Goal: Task Accomplishment & Management: Manage account settings

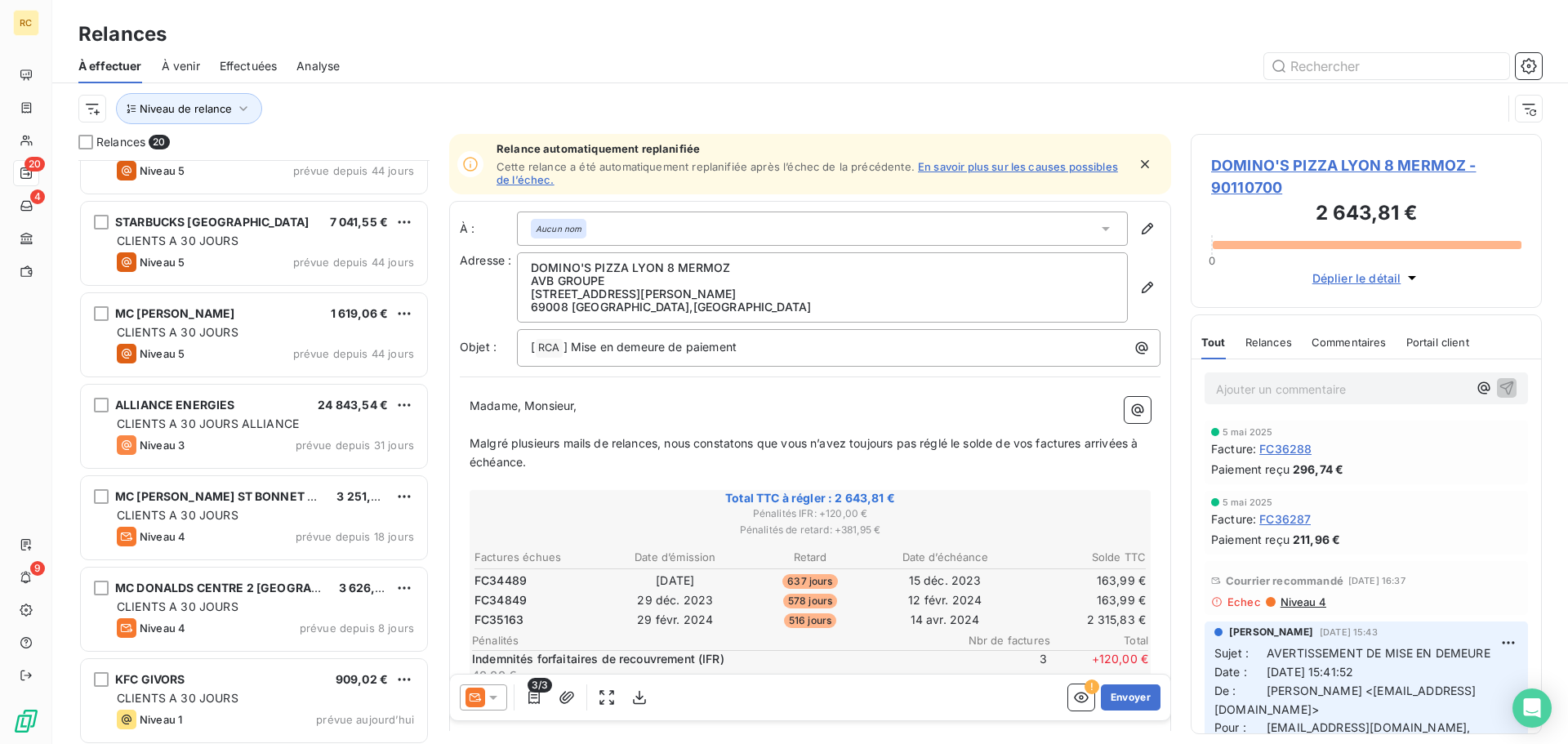
scroll to position [1246, 0]
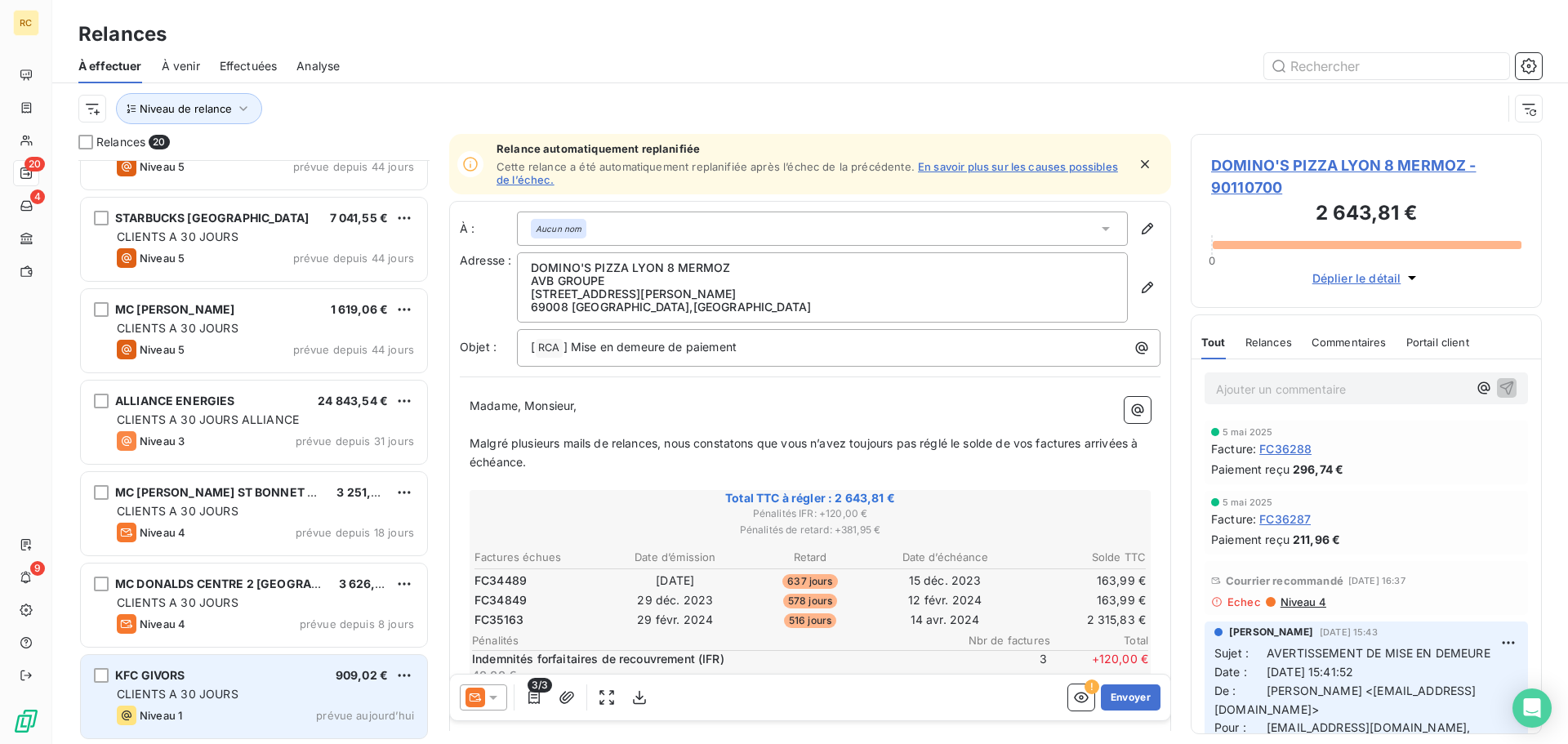
click at [303, 696] on div "CLIENTS A 30 JOURS" at bounding box center [265, 694] width 297 height 17
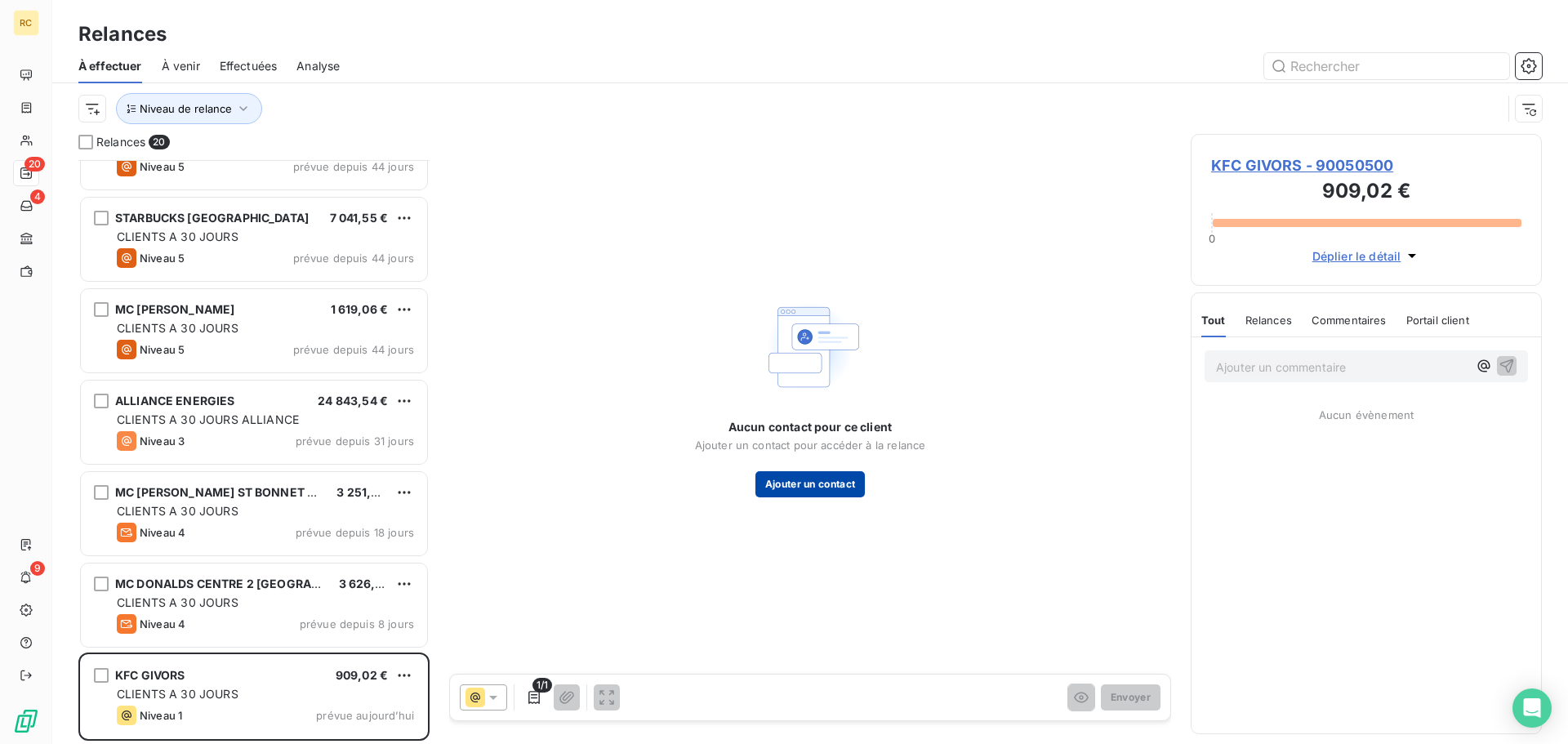
click at [853, 486] on button "Ajouter un contact" at bounding box center [810, 484] width 110 height 26
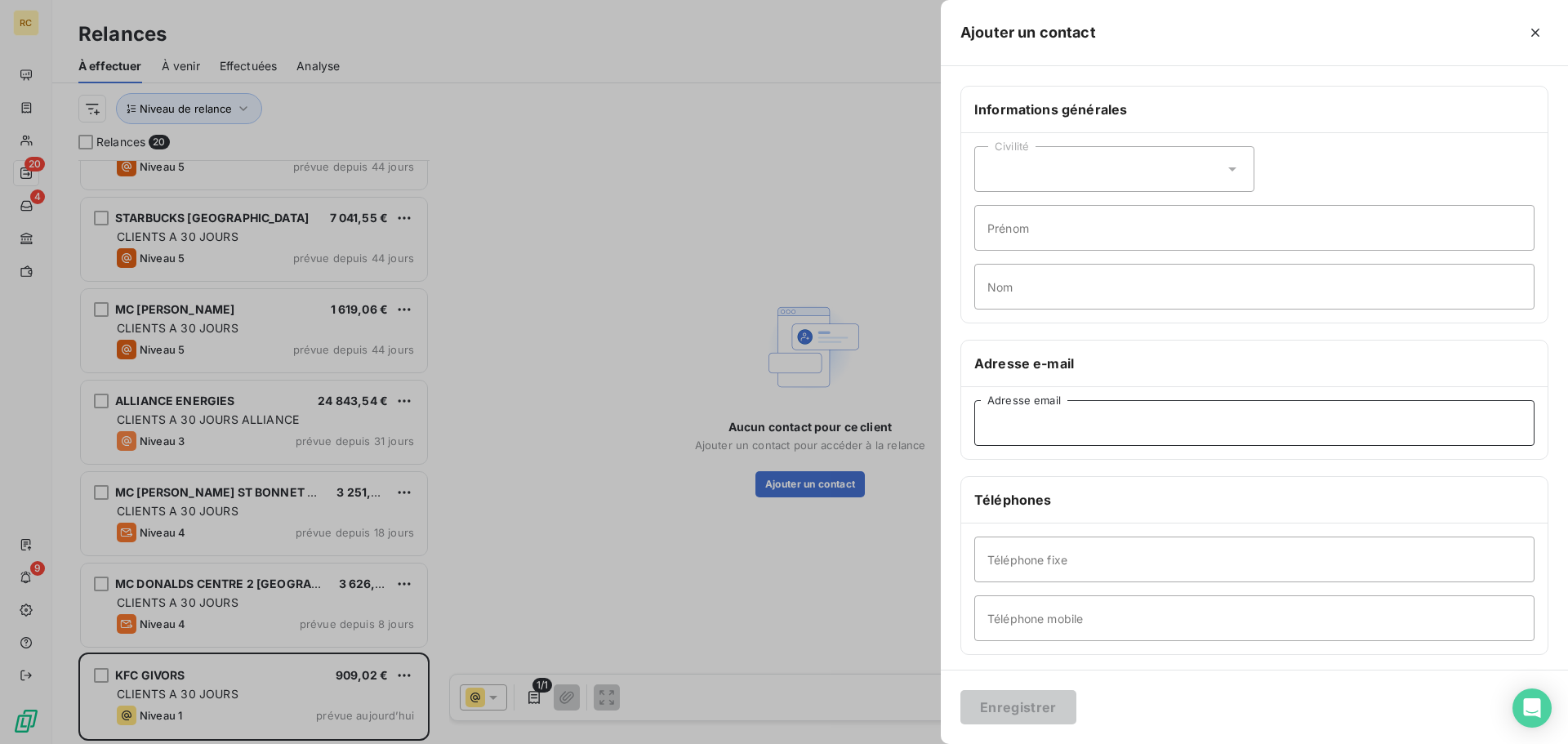
click at [1075, 413] on input "Adresse email" at bounding box center [1253, 423] width 560 height 46
click at [1082, 429] on input "Adresse email" at bounding box center [1253, 423] width 560 height 46
paste input "[EMAIL_ADDRESS][DOMAIN_NAME];[EMAIL_ADDRESS][DOMAIN_NAME]"
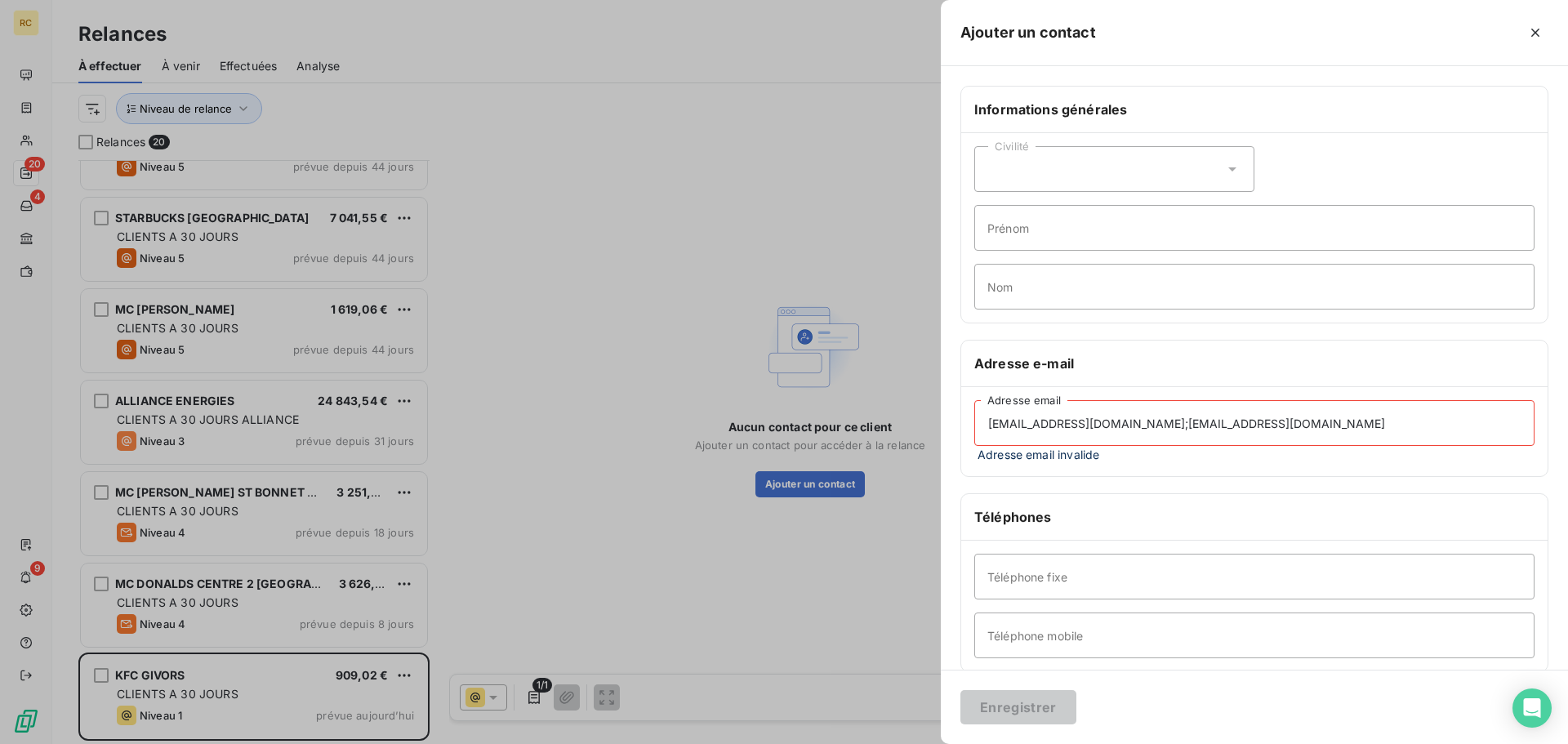
click at [1150, 422] on input "[EMAIL_ADDRESS][DOMAIN_NAME];[EMAIL_ADDRESS][DOMAIN_NAME]" at bounding box center [1253, 423] width 560 height 46
type input "[EMAIL_ADDRESS][DOMAIN_NAME] [EMAIL_ADDRESS][DOMAIN_NAME]"
click at [849, 395] on div at bounding box center [784, 372] width 1568 height 744
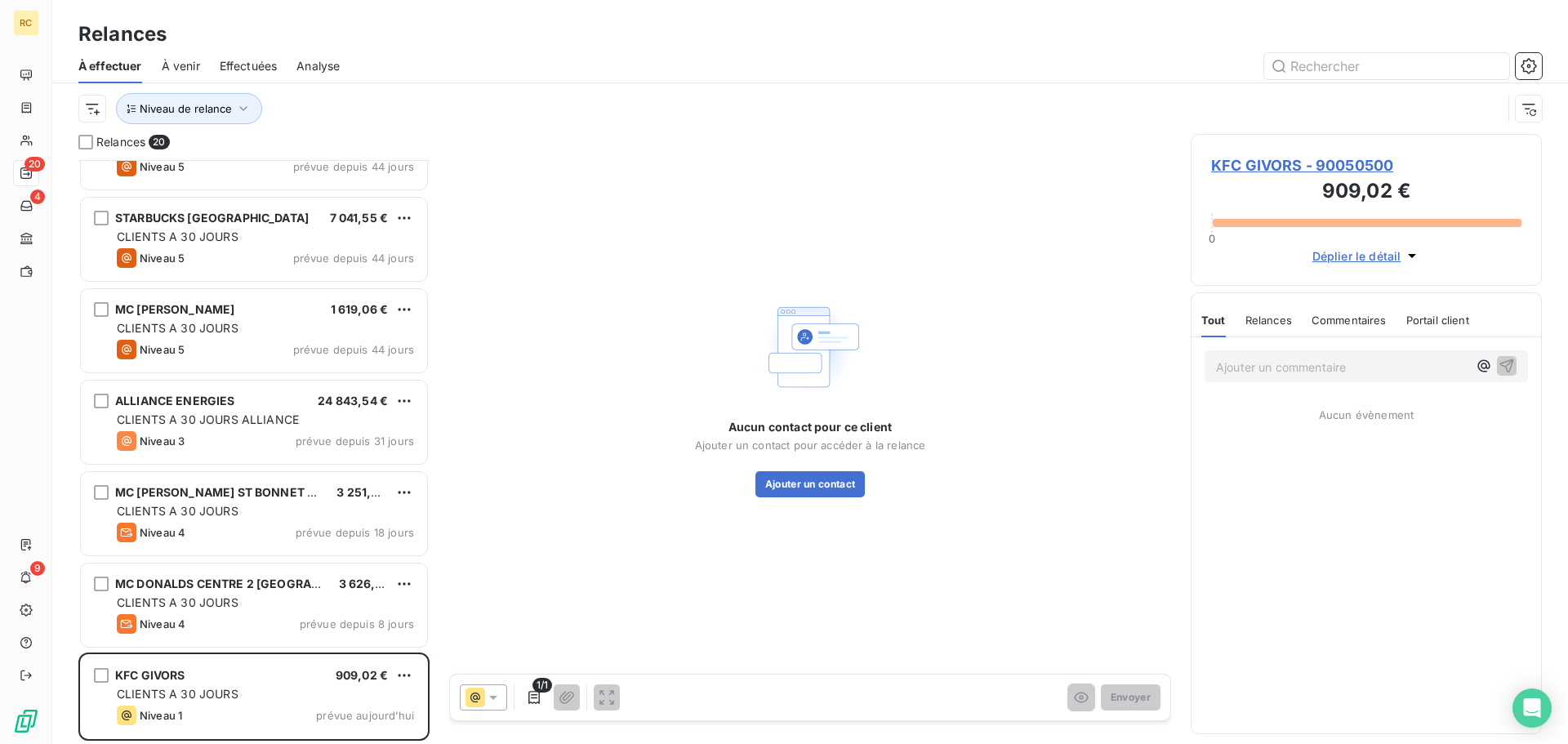
scroll to position [1082, 0]
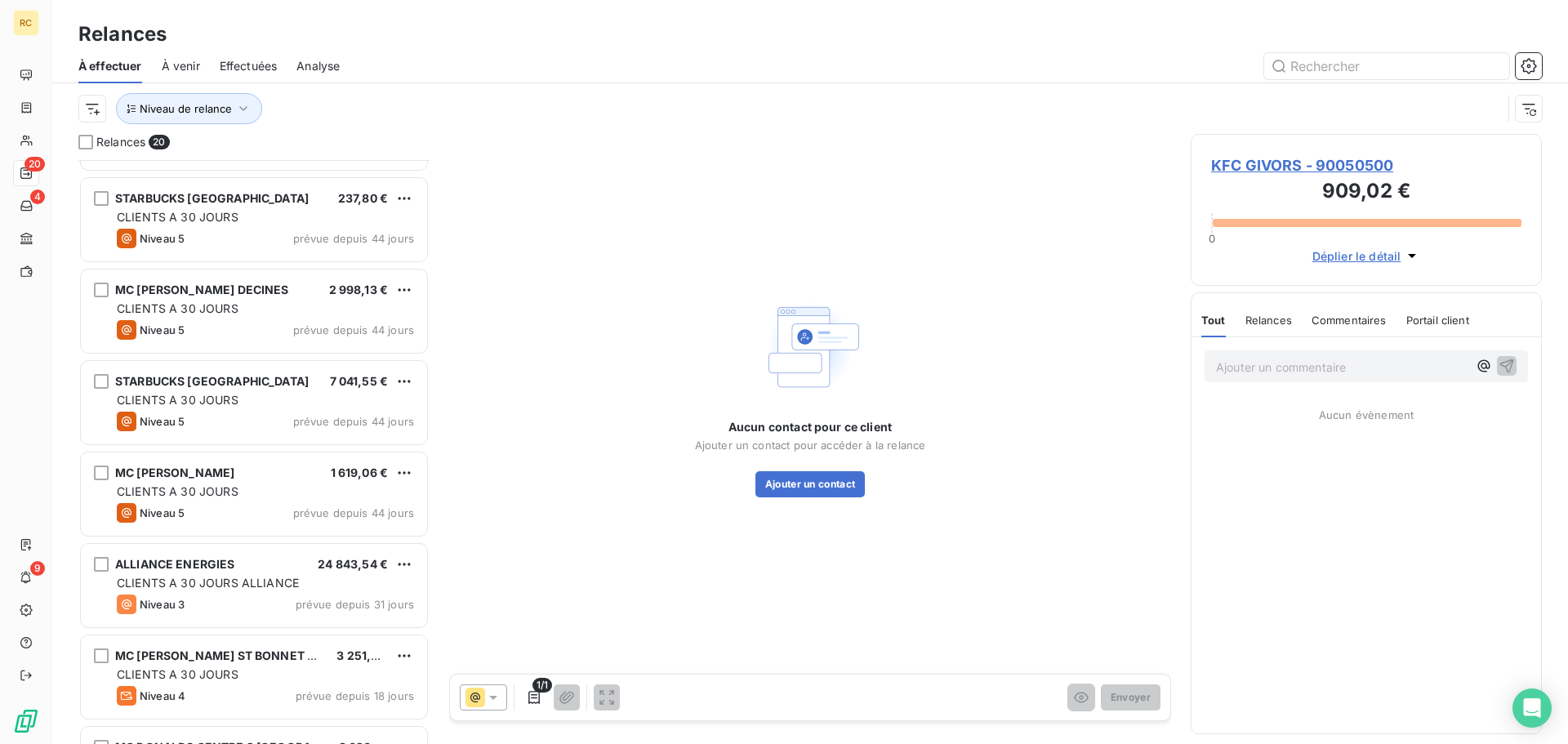
click at [1287, 164] on span "KFC GIVORS - 90050500" at bounding box center [1366, 166] width 310 height 22
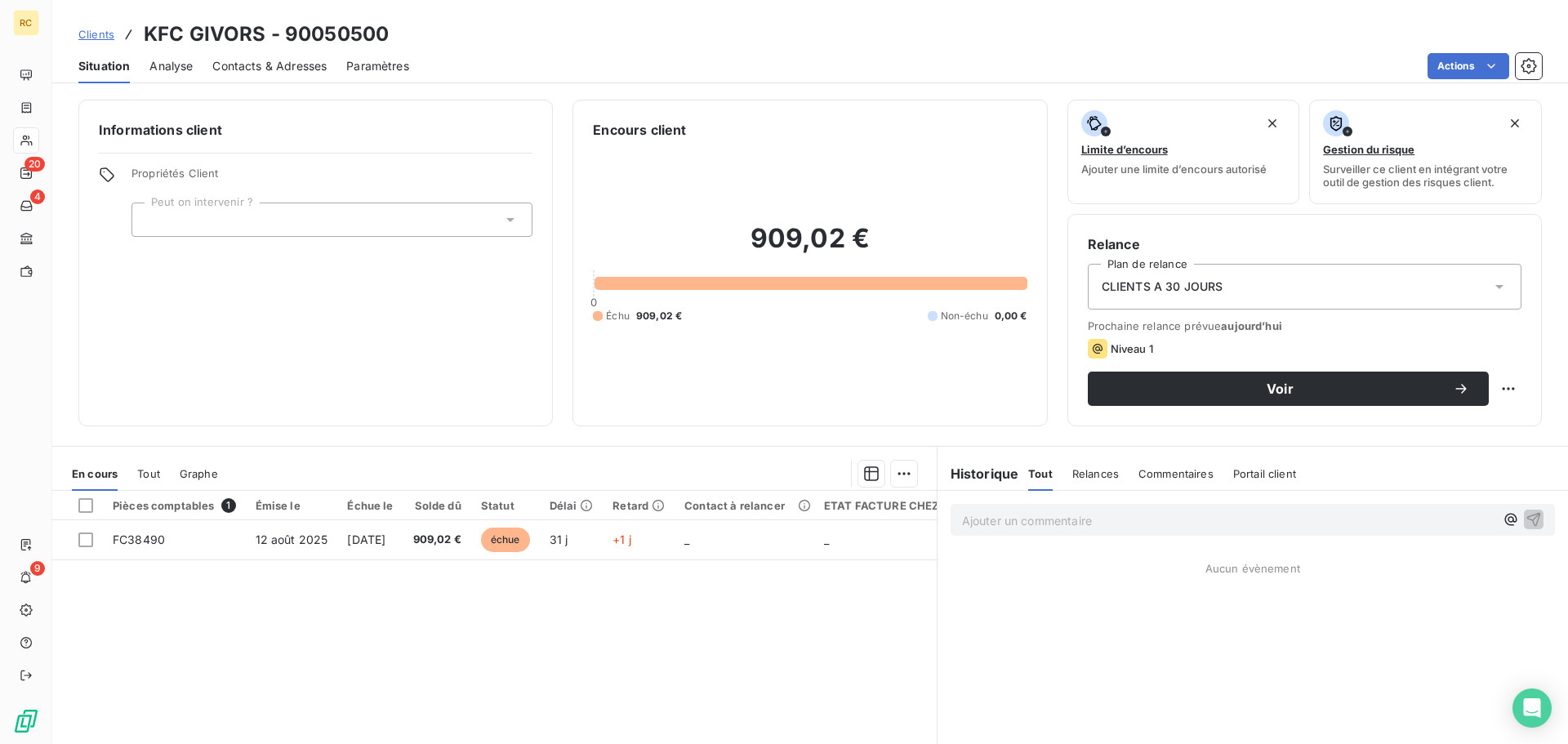
click at [251, 62] on span "Contacts & Adresses" at bounding box center [269, 66] width 114 height 17
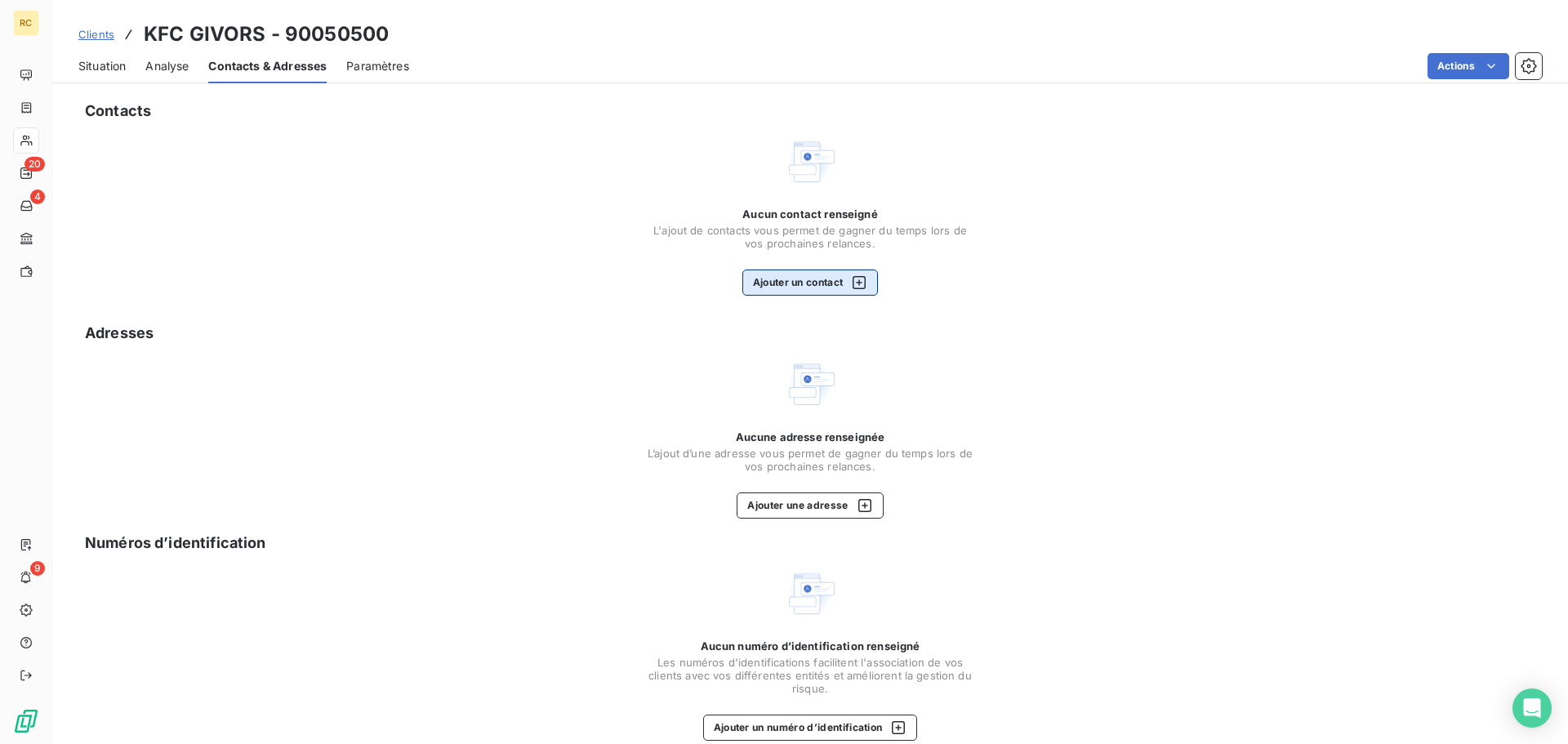
click at [814, 272] on button "Ajouter un contact" at bounding box center [810, 282] width 136 height 26
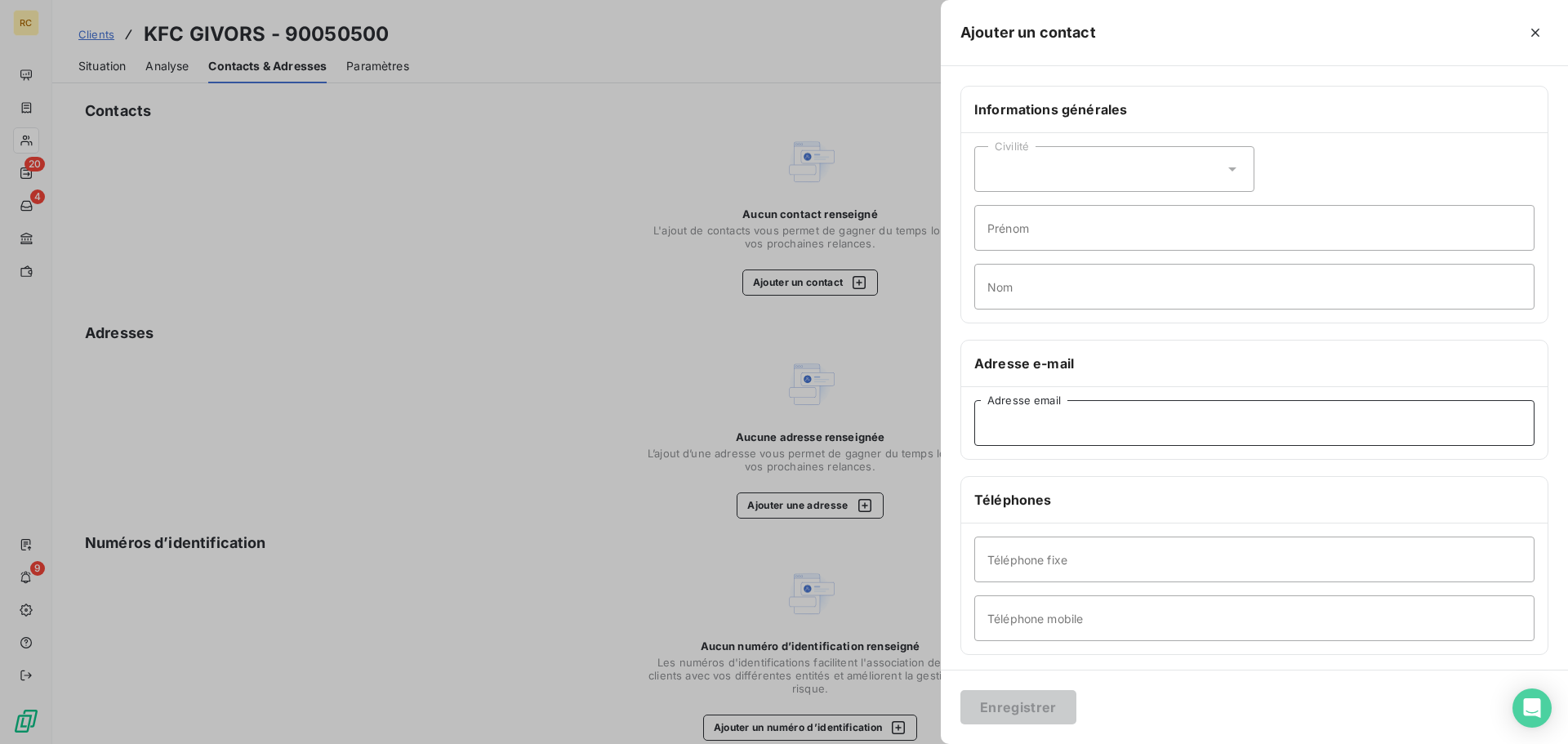
click at [1083, 409] on input "Adresse email" at bounding box center [1253, 423] width 560 height 46
paste input "[EMAIL_ADDRESS][DOMAIN_NAME];[EMAIL_ADDRESS][DOMAIN_NAME]"
click at [1388, 426] on input "[EMAIL_ADDRESS][DOMAIN_NAME] [EMAIL_ADDRESS][DOMAIN_NAME] [EMAIL_ADDRESS][DOMAI…" at bounding box center [1253, 423] width 560 height 46
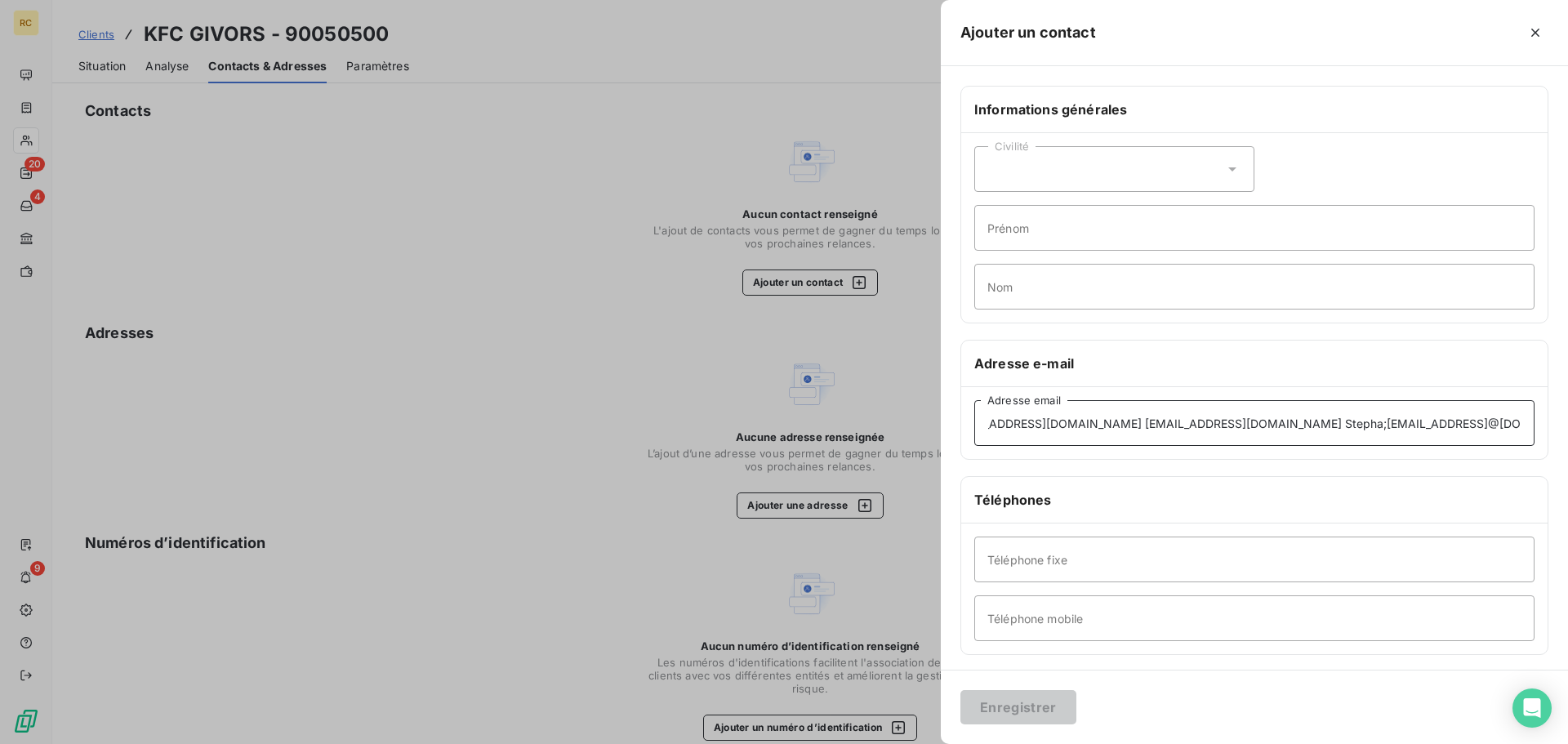
scroll to position [0, 40]
drag, startPoint x: 1230, startPoint y: 425, endPoint x: 1392, endPoint y: 432, distance: 162.2
click at [1392, 432] on input "[EMAIL_ADDRESS][DOMAIN_NAME] [EMAIL_ADDRESS][DOMAIN_NAME] Stepha;[EMAIL_ADDRESS…" at bounding box center [1253, 423] width 560 height 46
drag, startPoint x: 1432, startPoint y: 424, endPoint x: 1411, endPoint y: 431, distance: 22.1
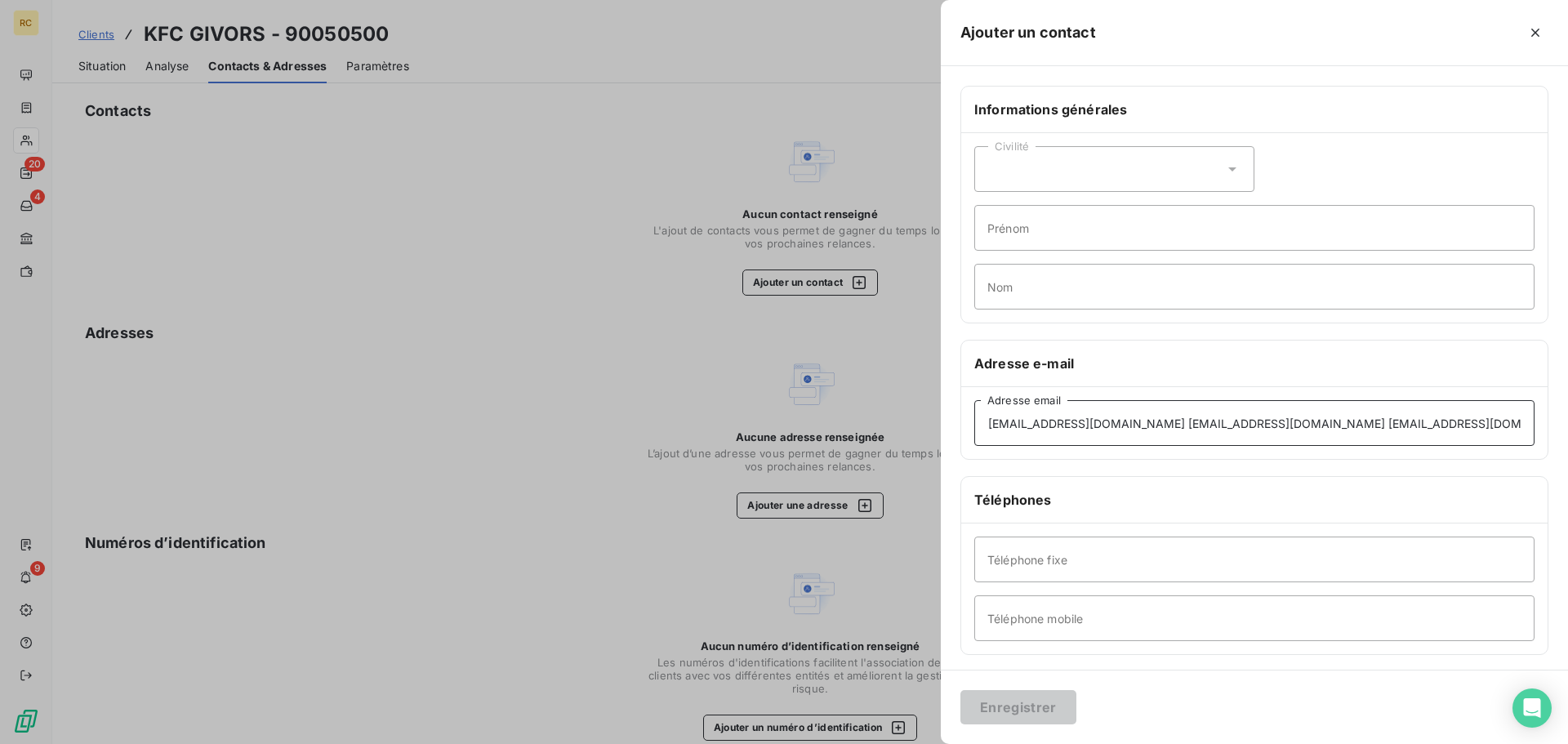
click at [1431, 424] on input "[EMAIL_ADDRESS][DOMAIN_NAME] [EMAIL_ADDRESS][DOMAIN_NAME] [EMAIL_ADDRESS][DOMAI…" at bounding box center [1253, 423] width 560 height 46
click at [1169, 568] on input "Téléphone fixe" at bounding box center [1253, 559] width 560 height 46
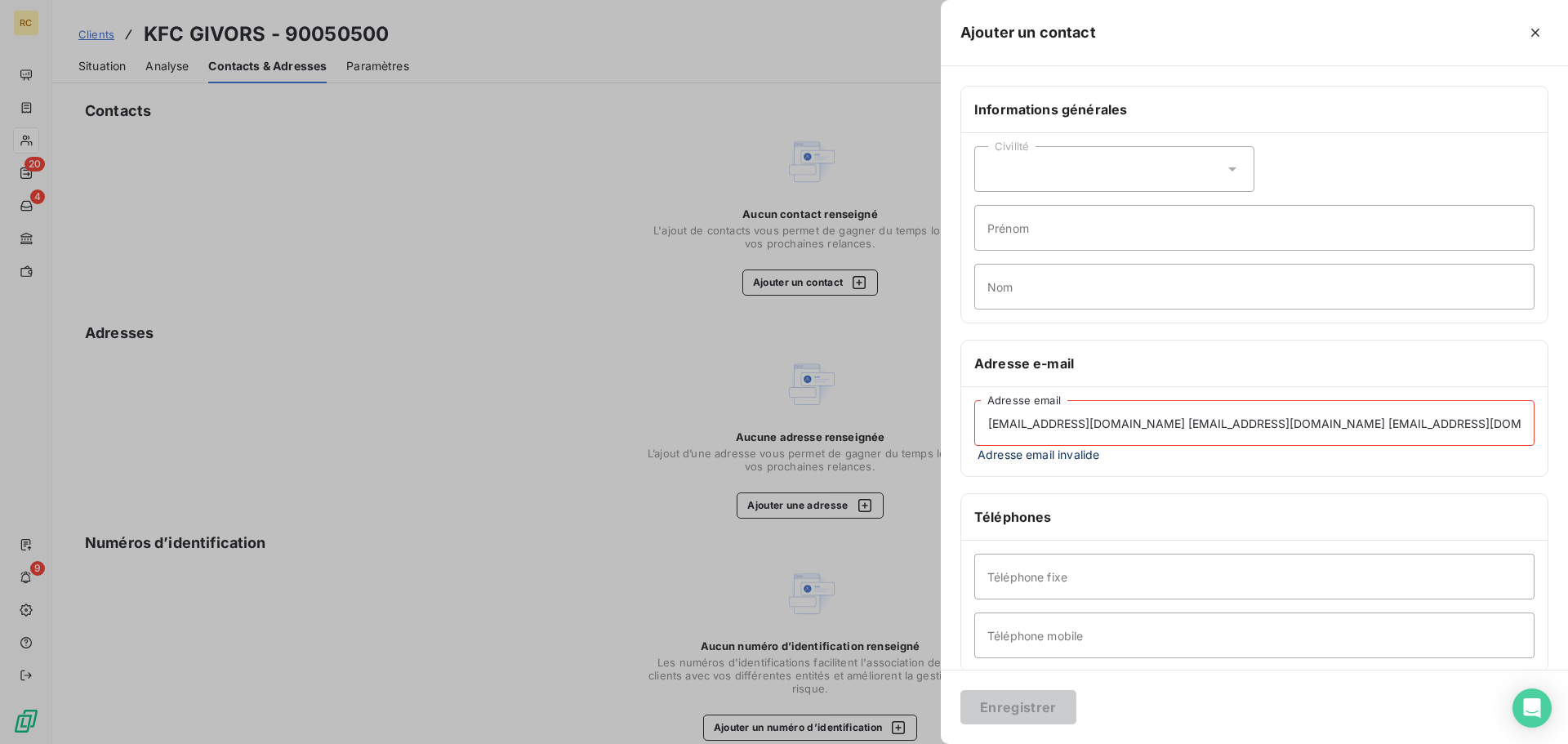
drag, startPoint x: 1409, startPoint y: 419, endPoint x: 1272, endPoint y: 418, distance: 137.0
click at [1272, 418] on input "[EMAIL_ADDRESS][DOMAIN_NAME] [EMAIL_ADDRESS][DOMAIN_NAME] [EMAIL_ADDRESS][DOMAI…" at bounding box center [1253, 423] width 560 height 46
drag, startPoint x: 1278, startPoint y: 424, endPoint x: 1148, endPoint y: 416, distance: 130.2
click at [1148, 416] on input "[EMAIL_ADDRESS][DOMAIN_NAME] [EMAIL_ADDRESS][DOMAIN_NAME]" at bounding box center [1253, 423] width 560 height 46
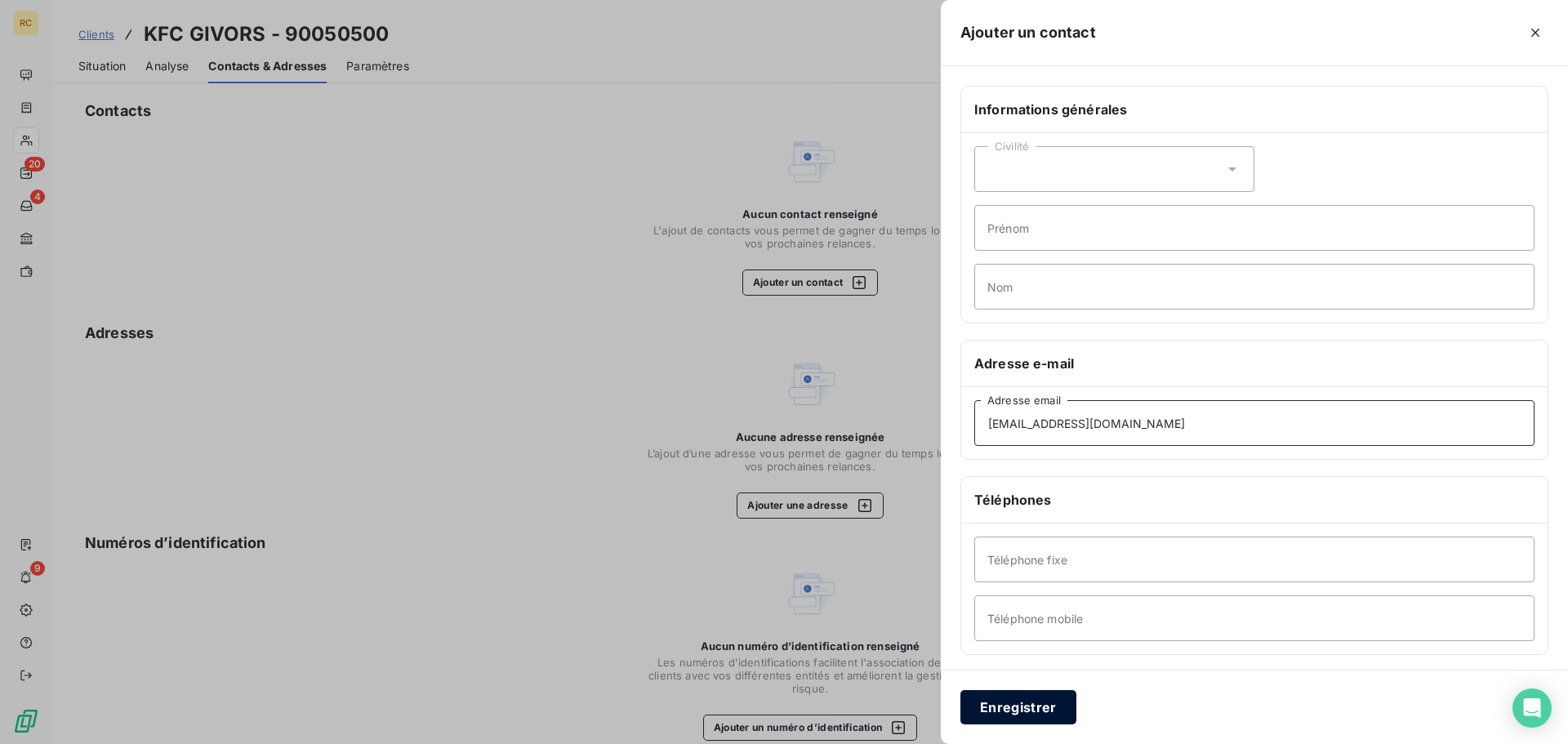
type input "[EMAIL_ADDRESS][DOMAIN_NAME]"
click at [1025, 712] on button "Enregistrer" at bounding box center [1018, 706] width 116 height 34
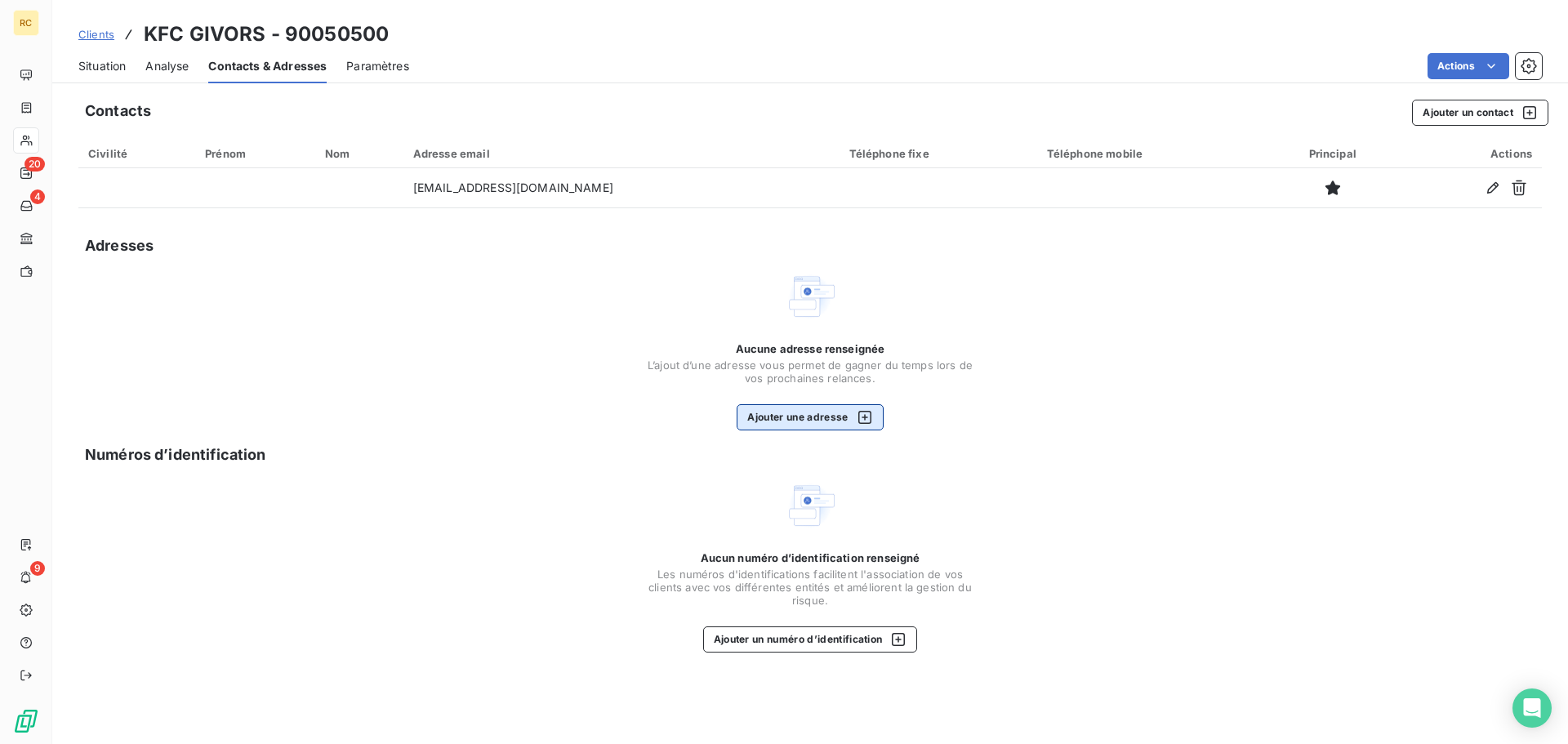
click at [796, 414] on button "Ajouter une adresse" at bounding box center [809, 418] width 146 height 26
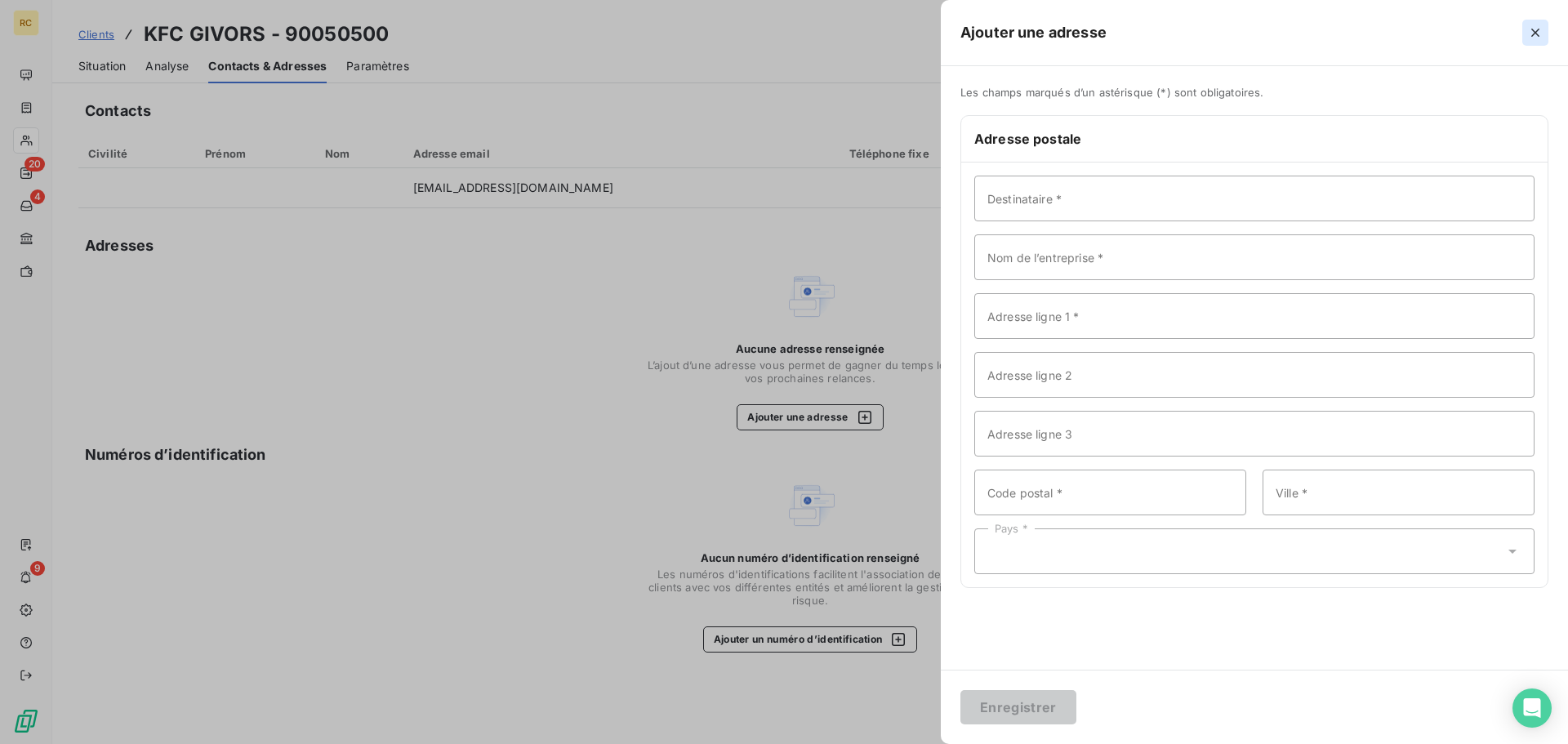
click at [1533, 30] on icon "button" at bounding box center [1535, 32] width 8 height 8
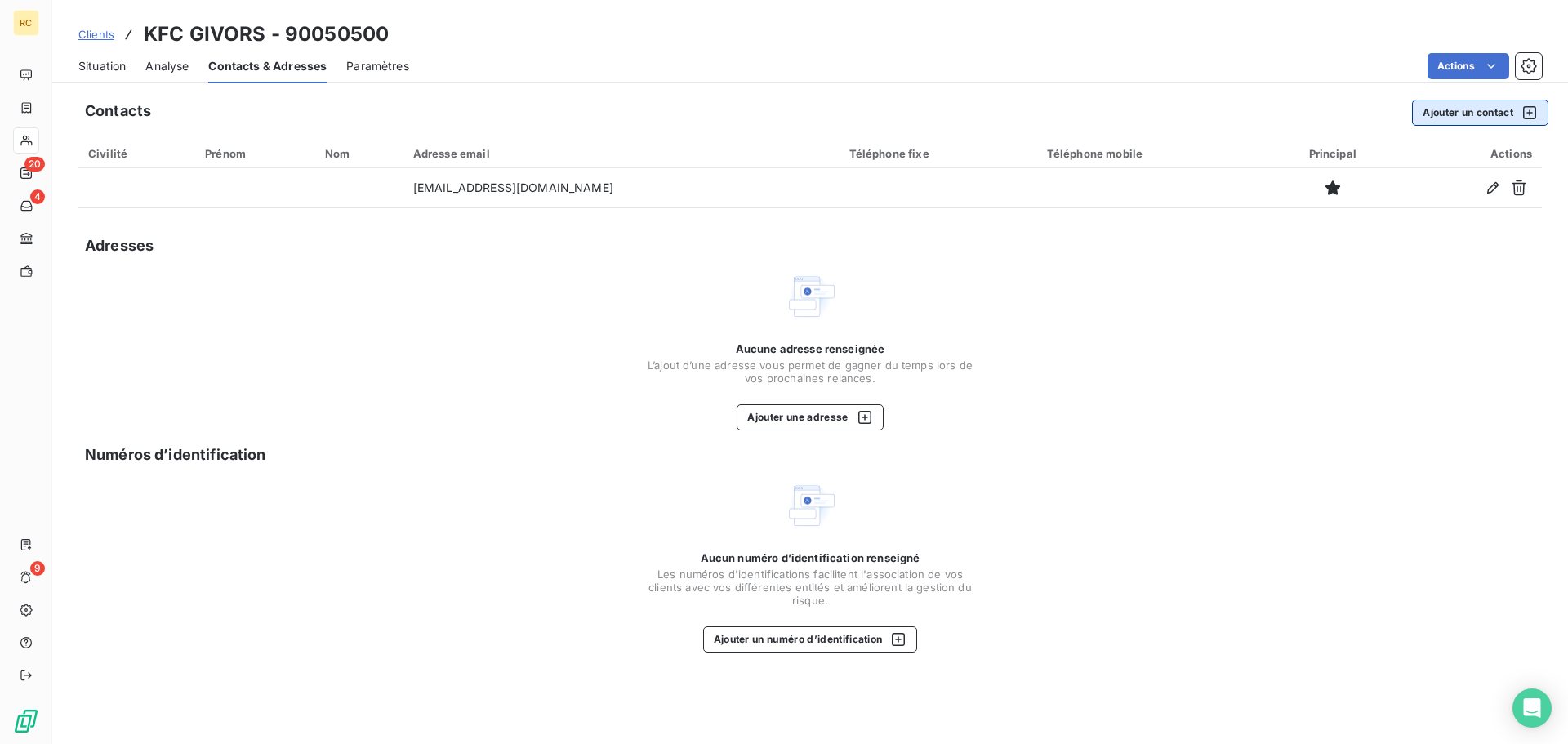
click at [1498, 120] on button "Ajouter un contact" at bounding box center [1480, 112] width 136 height 26
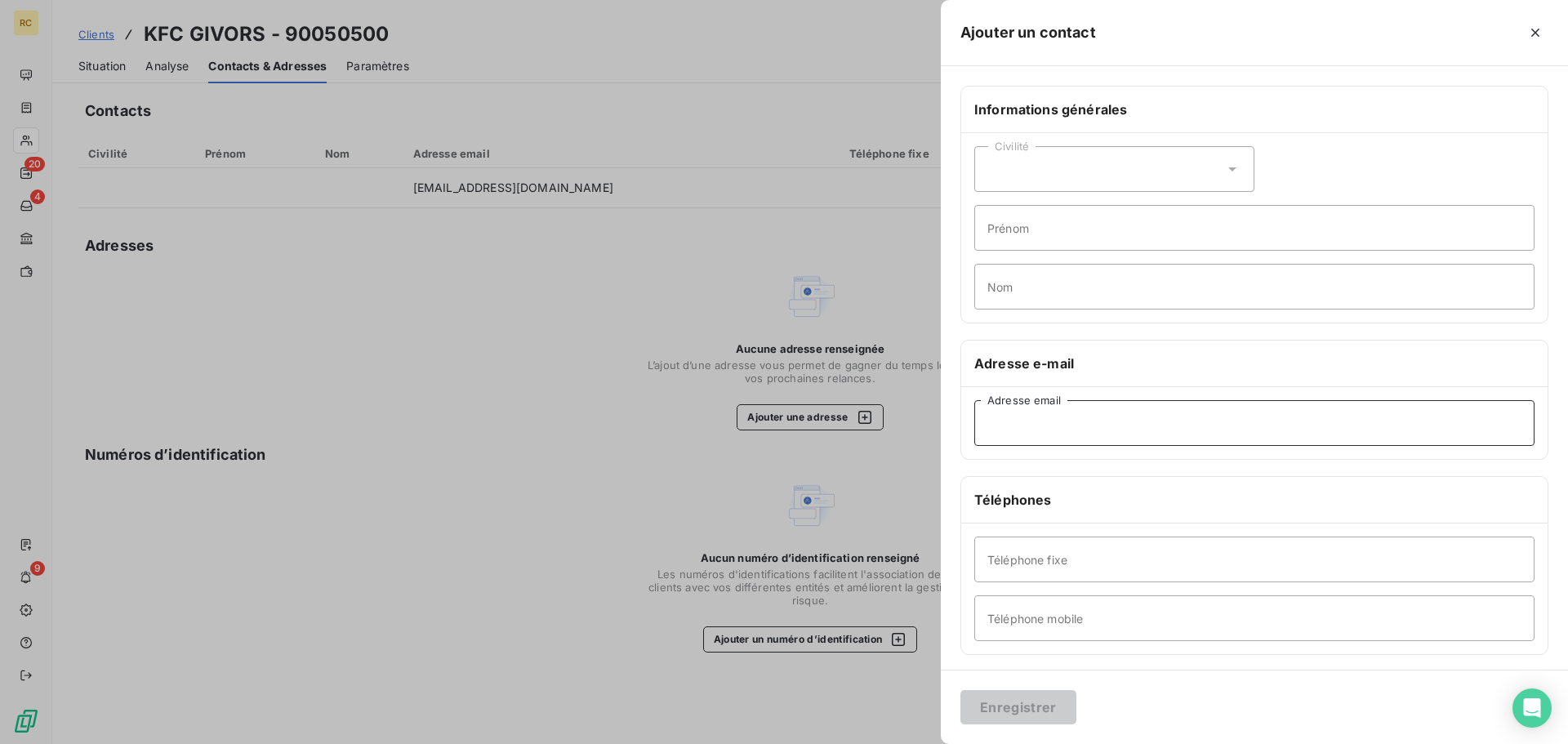
click at [1109, 425] on input "Adresse email" at bounding box center [1253, 423] width 560 height 46
paste input "[EMAIL_ADDRESS][DOMAIN_NAME];[EMAIL_ADDRESS][DOMAIN_NAME]"
drag, startPoint x: 1148, startPoint y: 427, endPoint x: 974, endPoint y: 419, distance: 174.2
click at [974, 419] on input "[EMAIL_ADDRESS][DOMAIN_NAME];[EMAIL_ADDRESS][DOMAIN_NAME]" at bounding box center [1253, 423] width 560 height 46
type input "[EMAIL_ADDRESS][DOMAIN_NAME]"
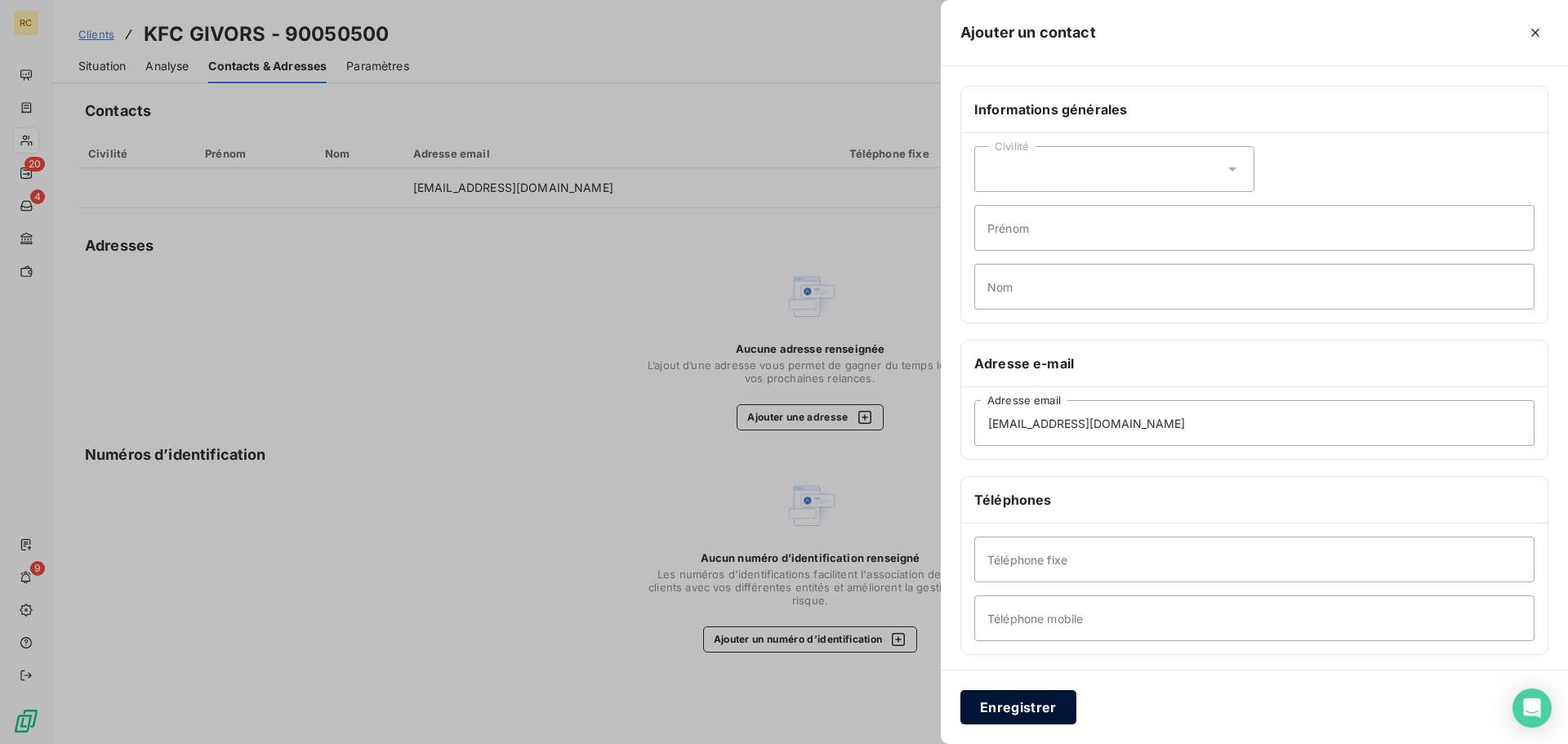
click at [1059, 698] on button "Enregistrer" at bounding box center [1018, 706] width 116 height 34
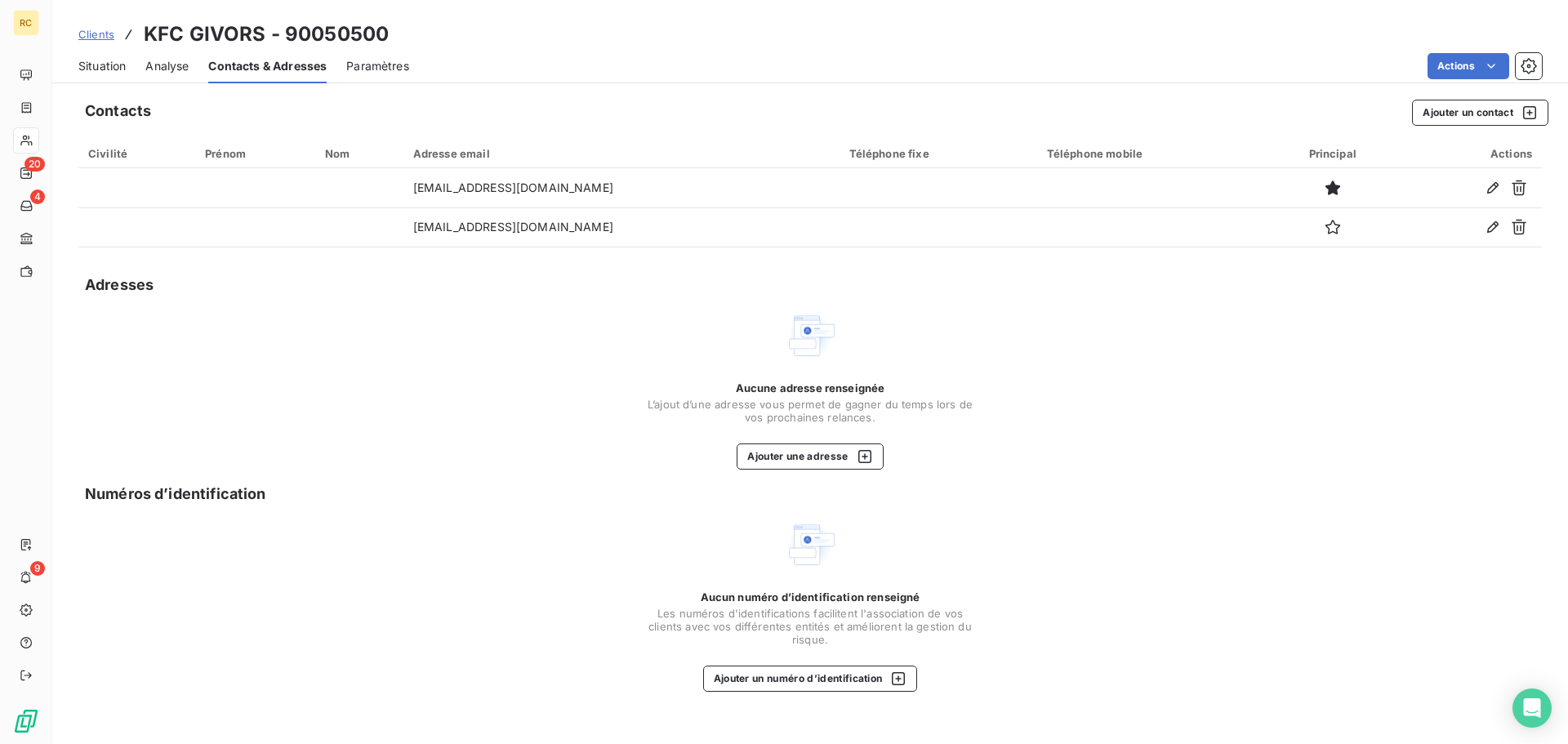
click at [106, 39] on span "Clients" at bounding box center [96, 34] width 36 height 13
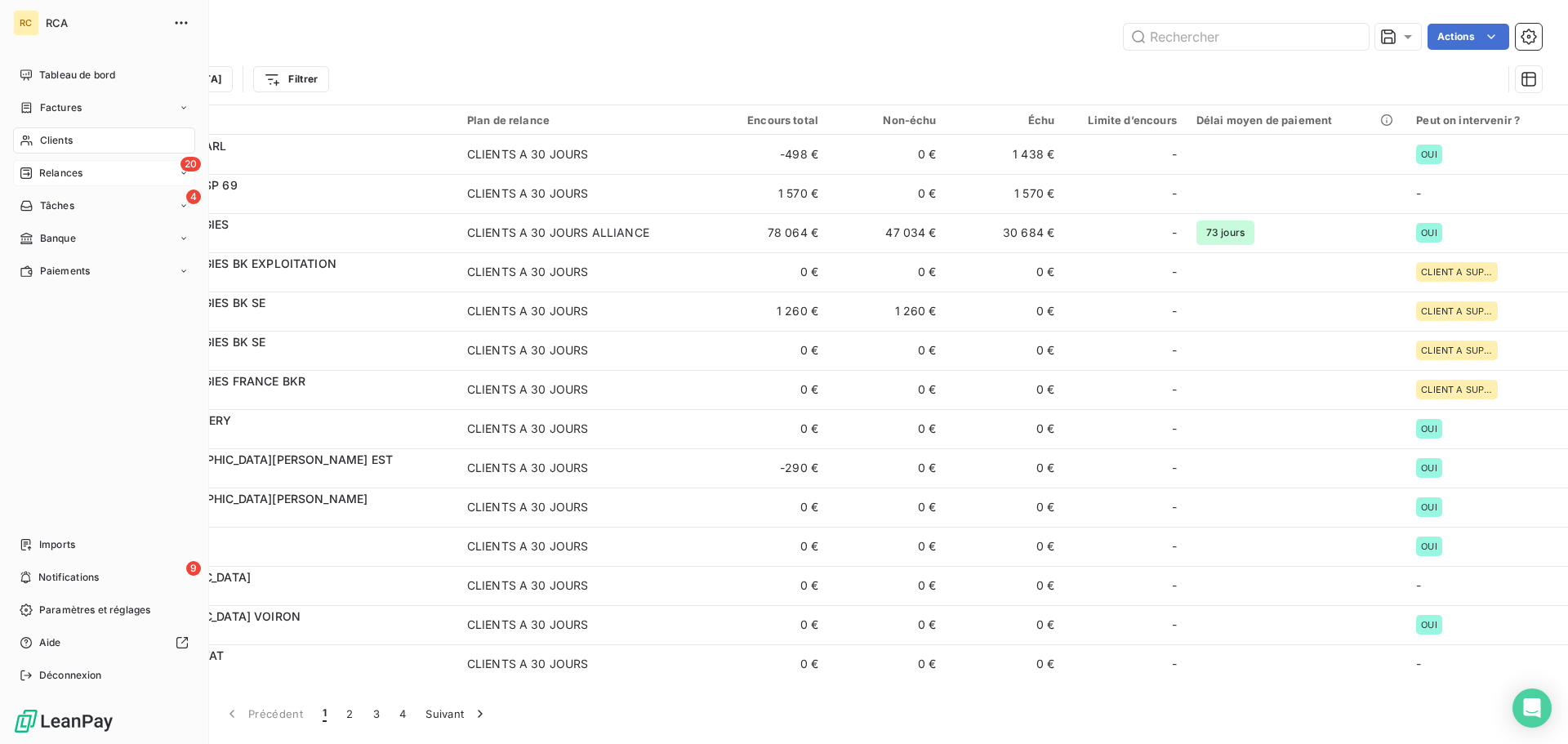
click at [33, 166] on div "Relances" at bounding box center [51, 173] width 63 height 15
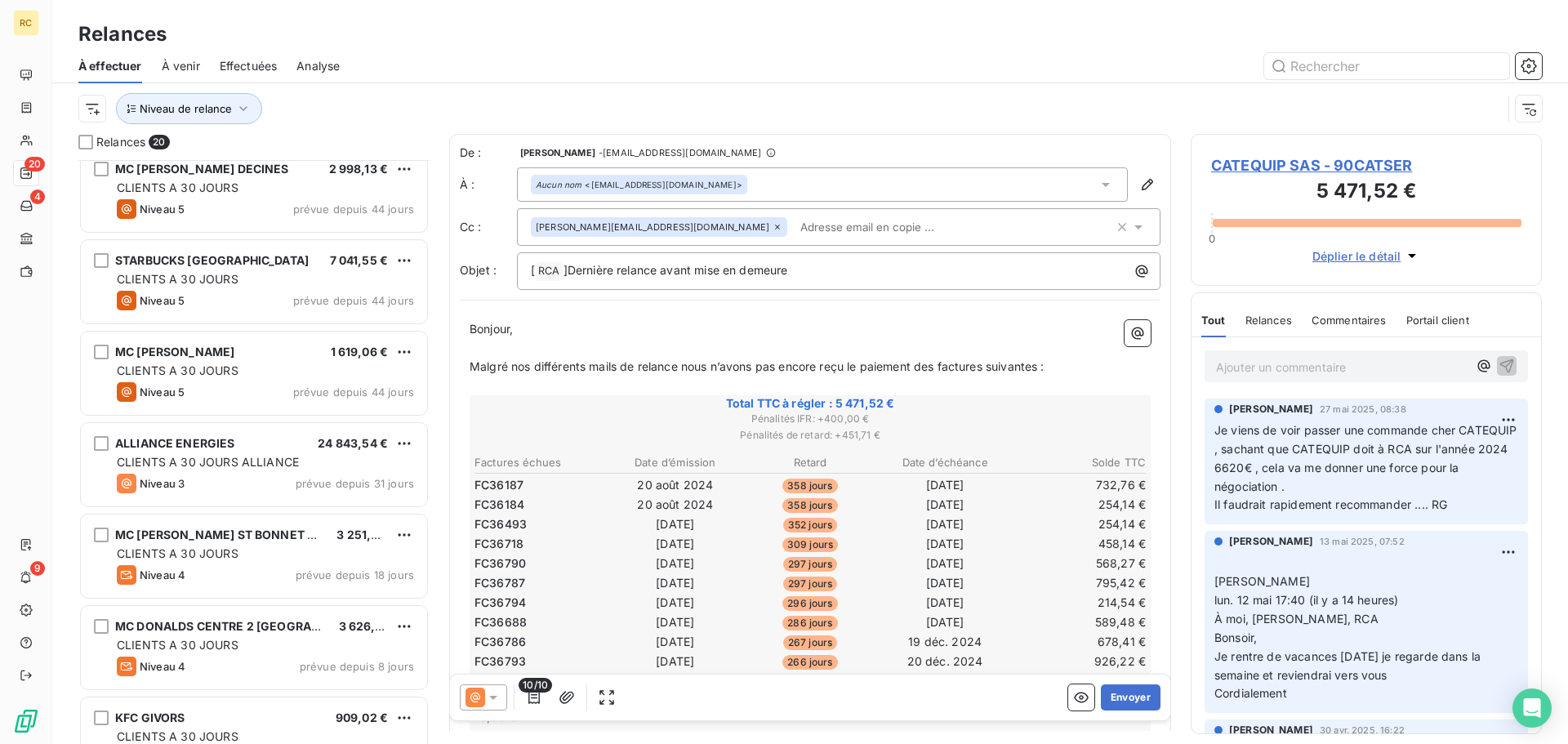
scroll to position [1246, 0]
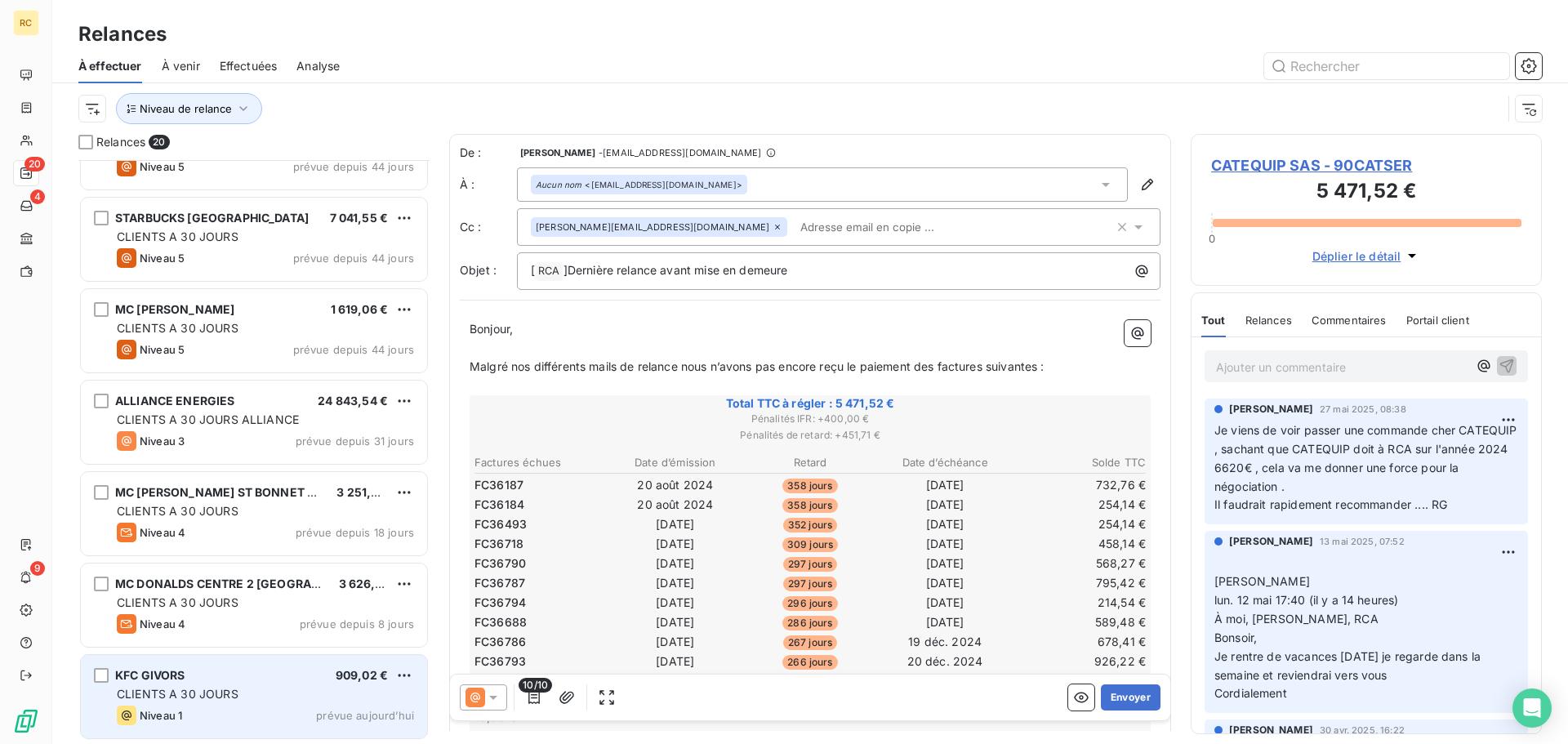
click at [253, 701] on div "CLIENTS A 30 JOURS" at bounding box center [265, 694] width 297 height 17
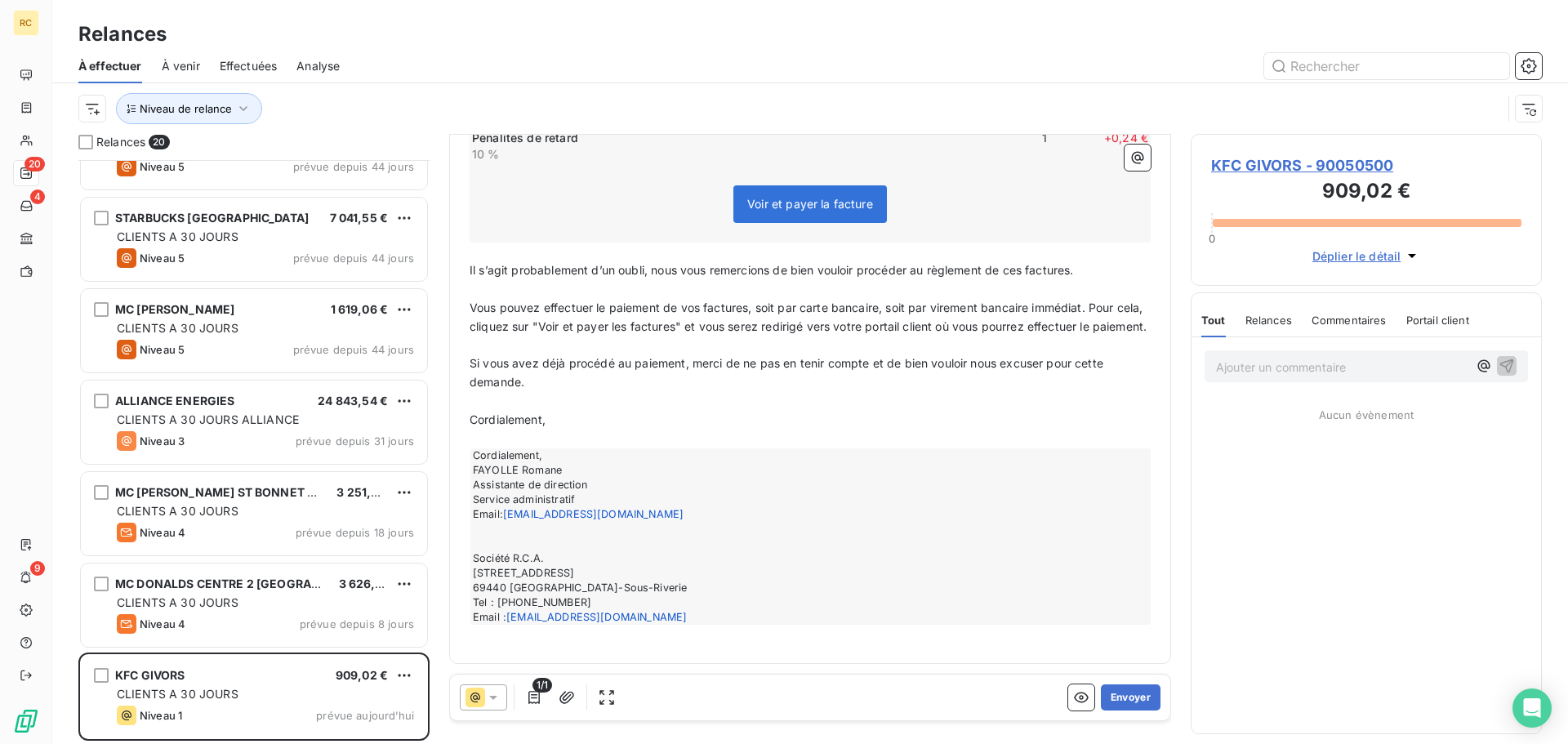
scroll to position [441, 0]
click at [1119, 703] on button "Envoyer" at bounding box center [1130, 697] width 60 height 26
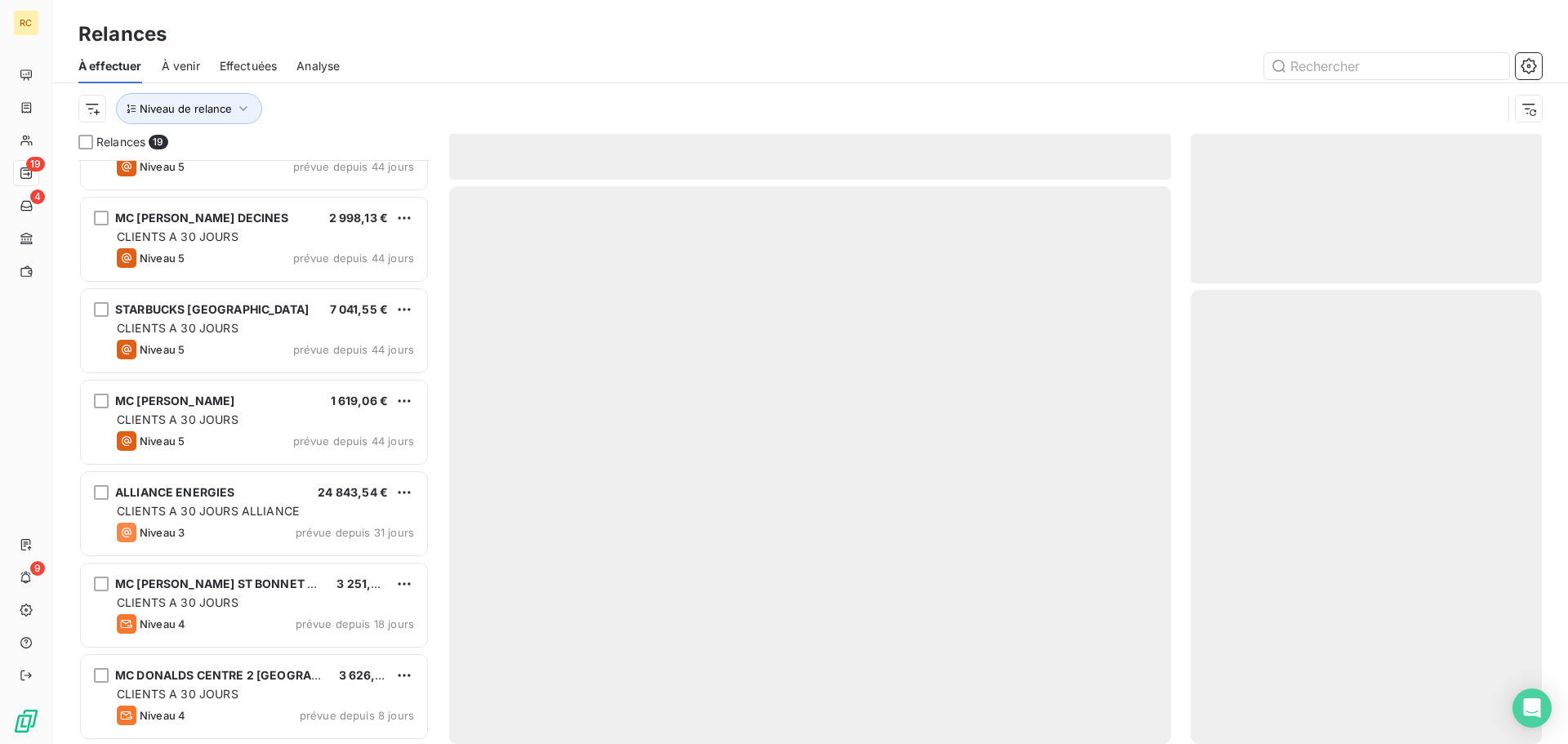
scroll to position [1154, 0]
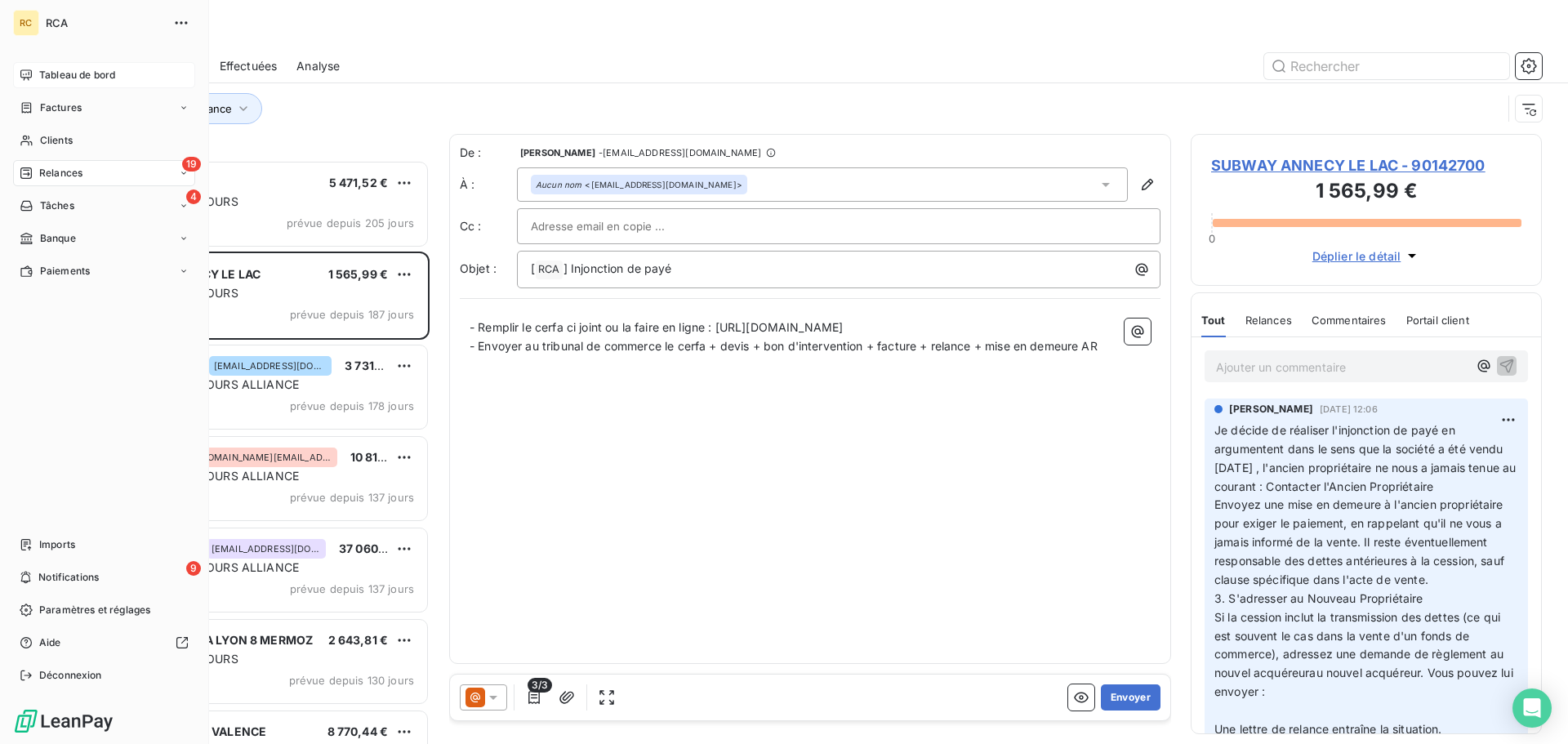
click at [85, 78] on span "Tableau de bord" at bounding box center [77, 75] width 76 height 15
